Goal: Task Accomplishment & Management: Manage account settings

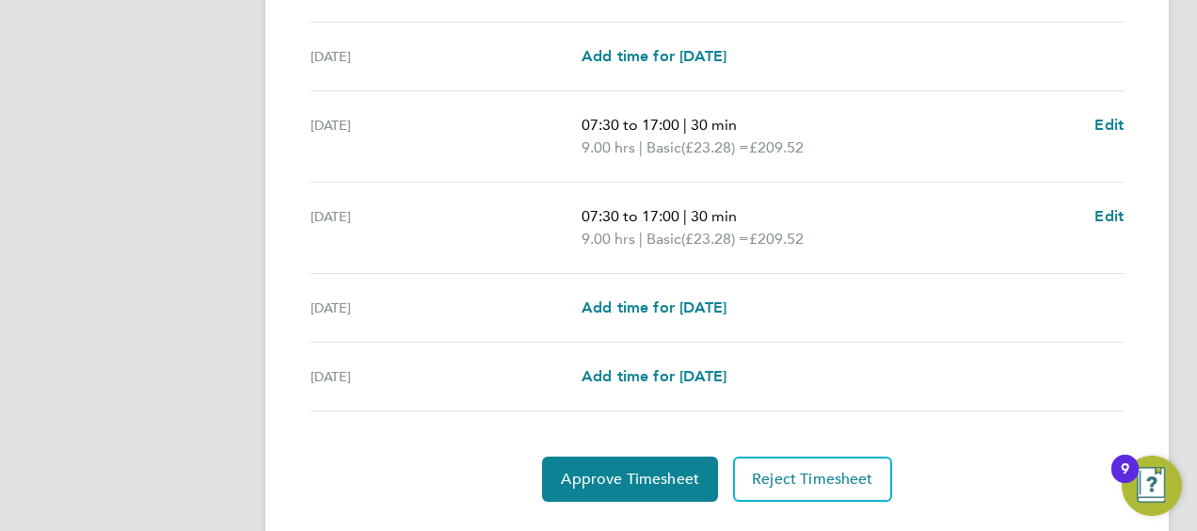
scroll to position [753, 0]
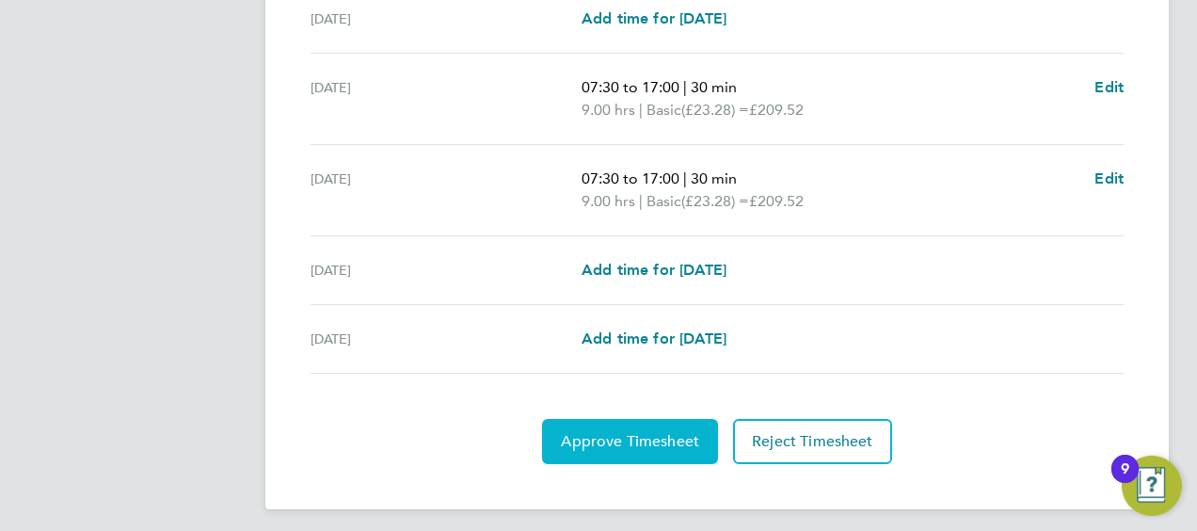
click at [649, 451] on button "Approve Timesheet" at bounding box center [630, 441] width 176 height 45
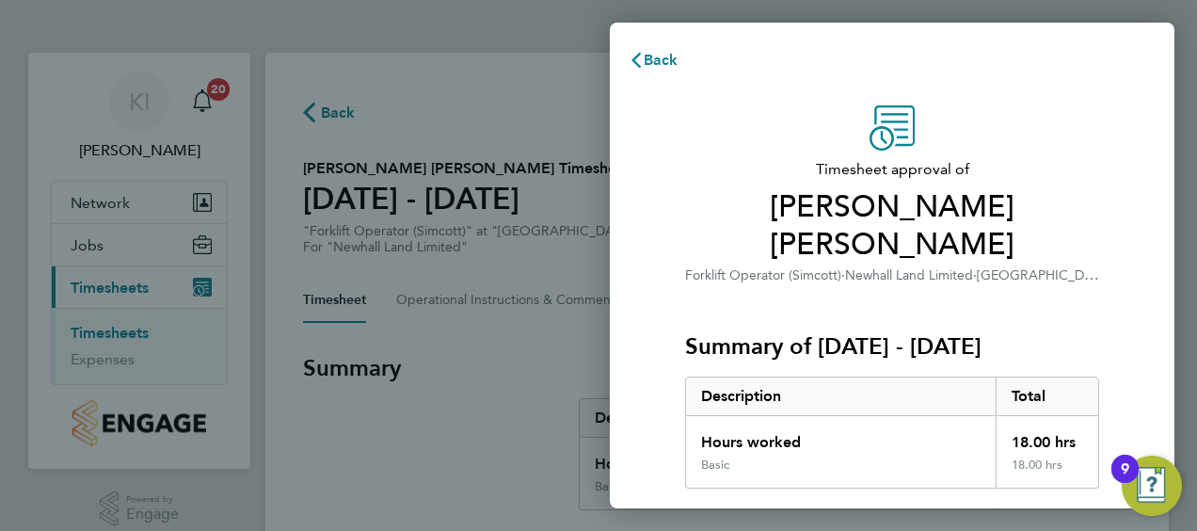
click at [1091, 263] on p "Forklift Operator (Simcott) · Newhall Land Limited · Newhall 2B West" at bounding box center [892, 274] width 414 height 23
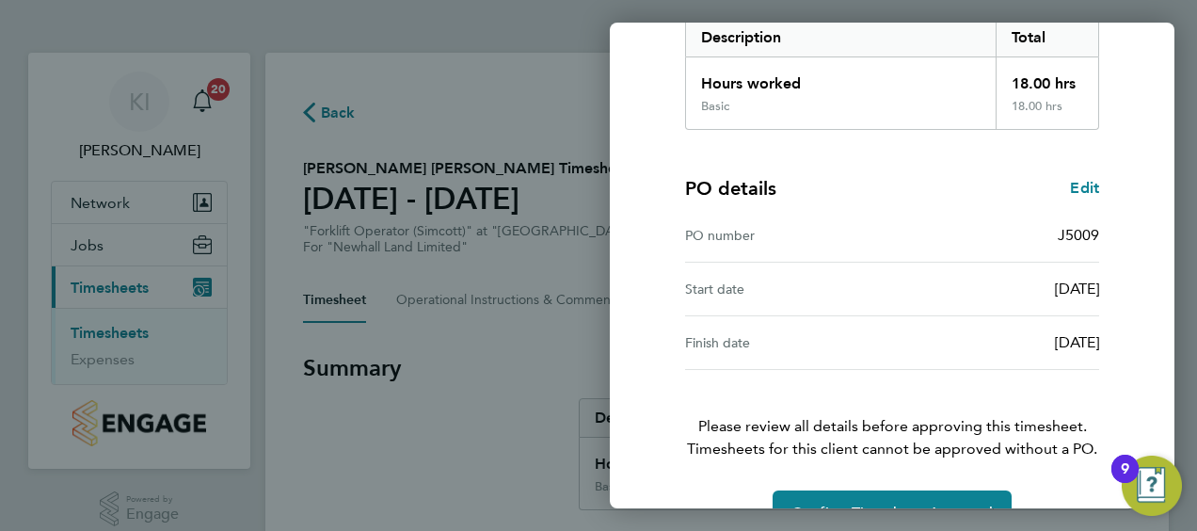
scroll to position [369, 0]
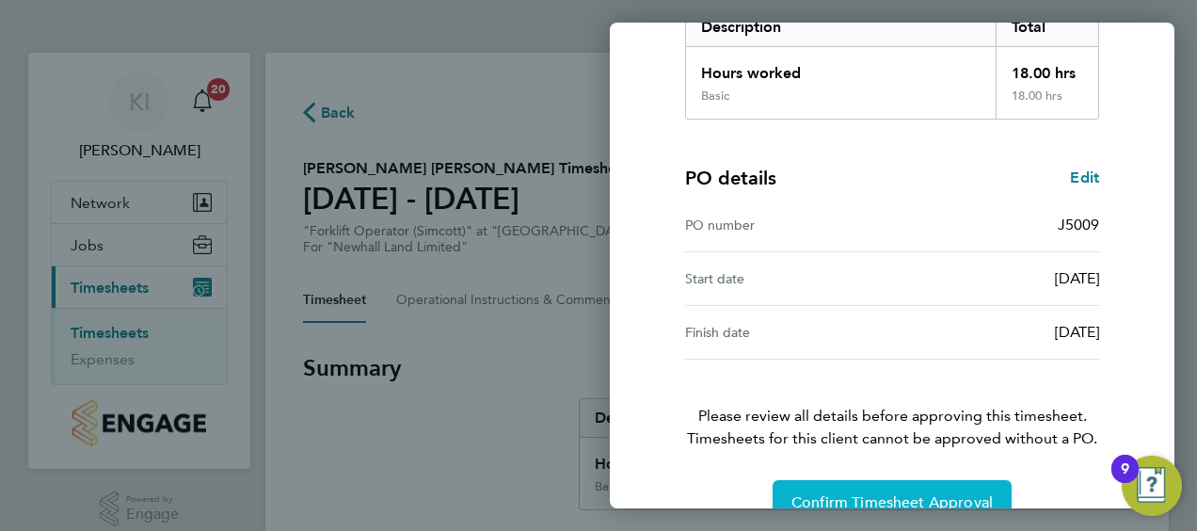
click at [904, 493] on span "Confirm Timesheet Approval" at bounding box center [891, 502] width 201 height 19
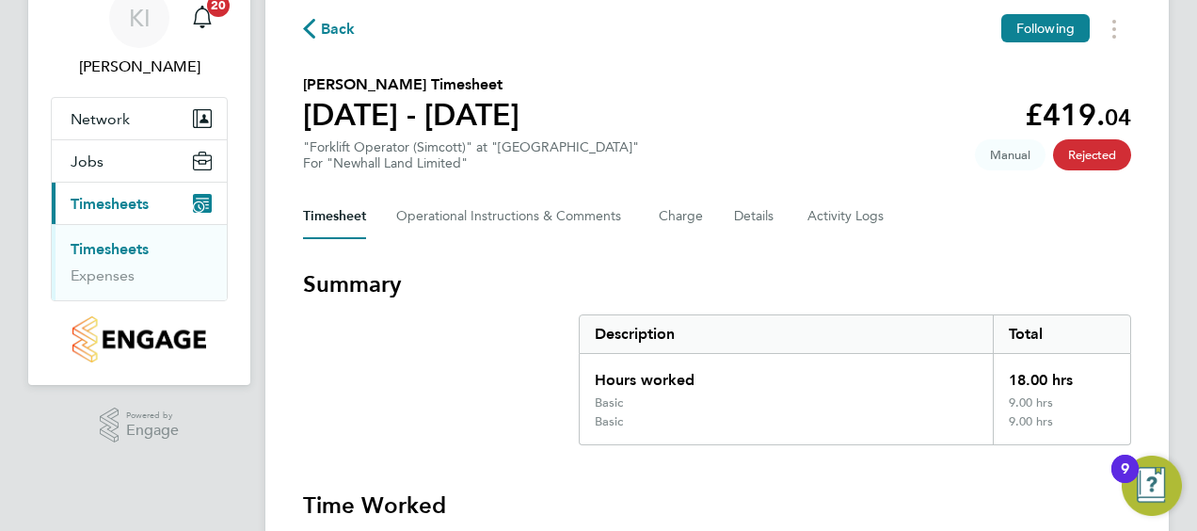
scroll to position [75, 0]
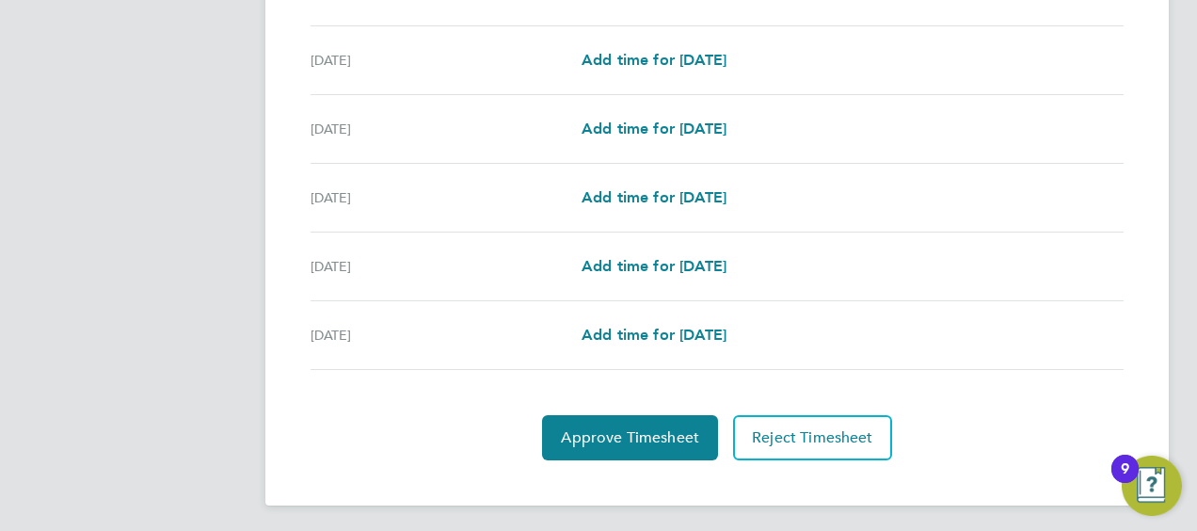
scroll to position [735, 0]
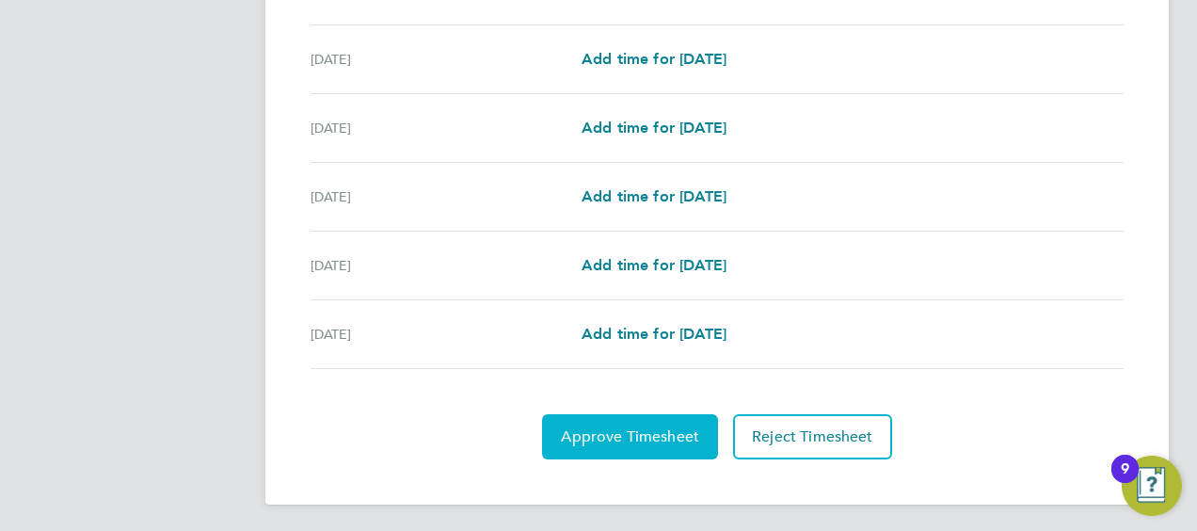
click at [615, 430] on span "Approve Timesheet" at bounding box center [630, 436] width 138 height 19
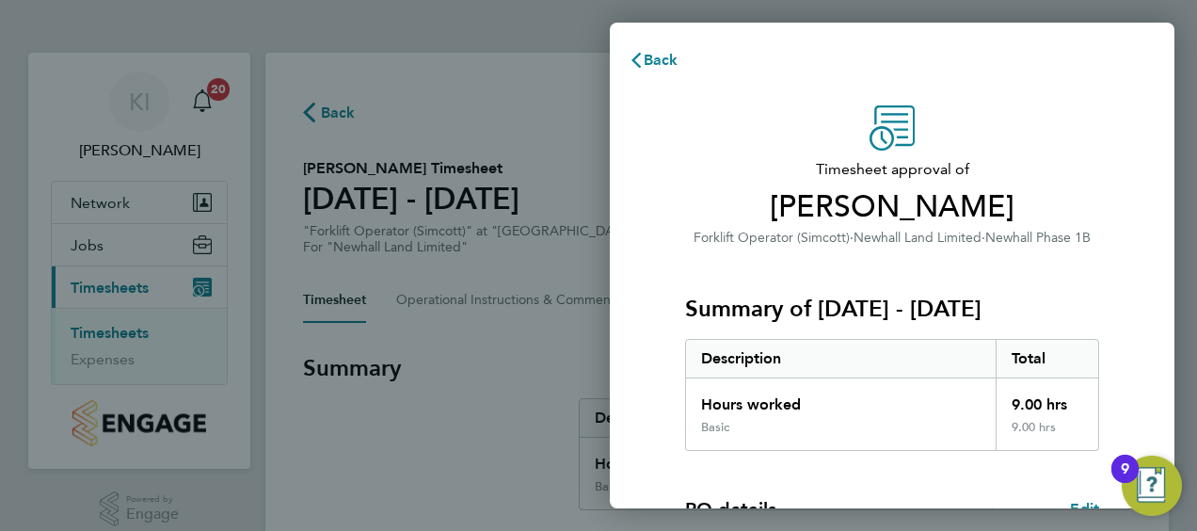
click at [1095, 276] on div "Summary of 18 - 24 Aug 2025 Description Total Hours worked 9.00 hrs Basic 9.00 …" at bounding box center [892, 349] width 414 height 202
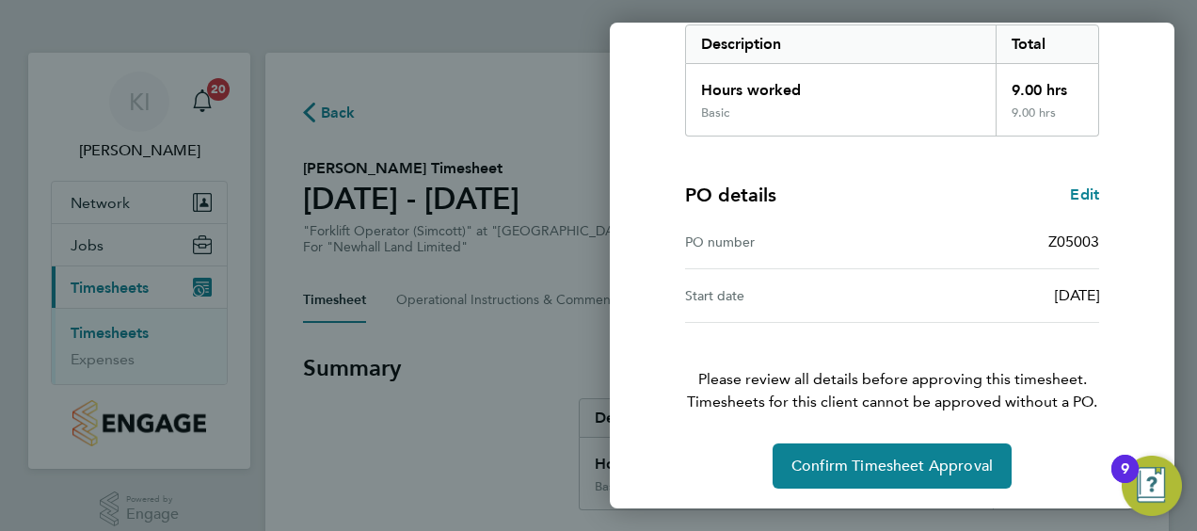
scroll to position [315, 0]
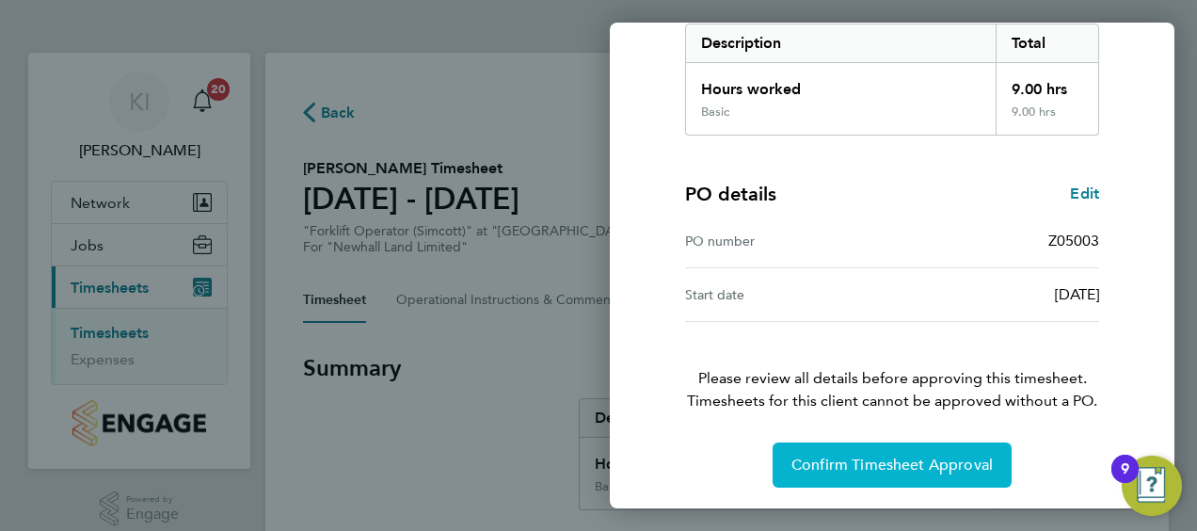
click at [902, 462] on span "Confirm Timesheet Approval" at bounding box center [891, 464] width 201 height 19
